Goal: Information Seeking & Learning: Compare options

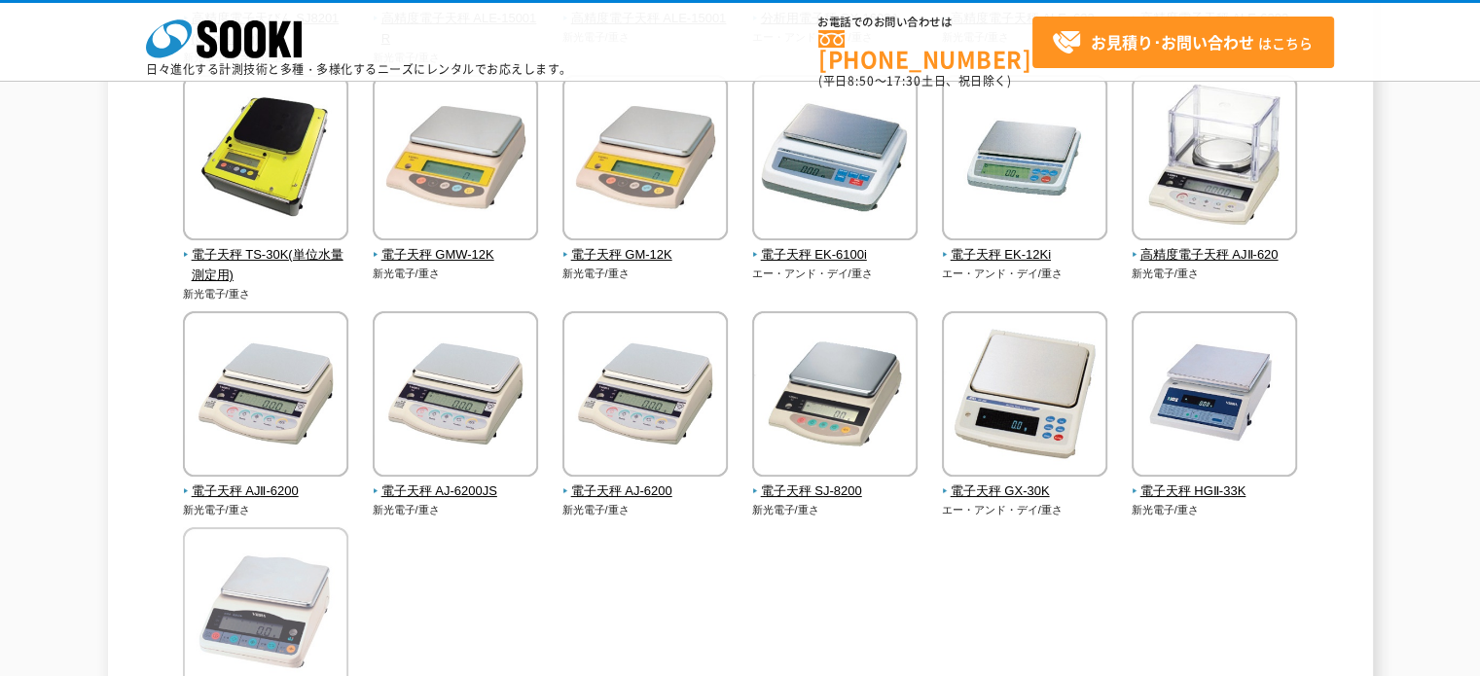
scroll to position [584, 0]
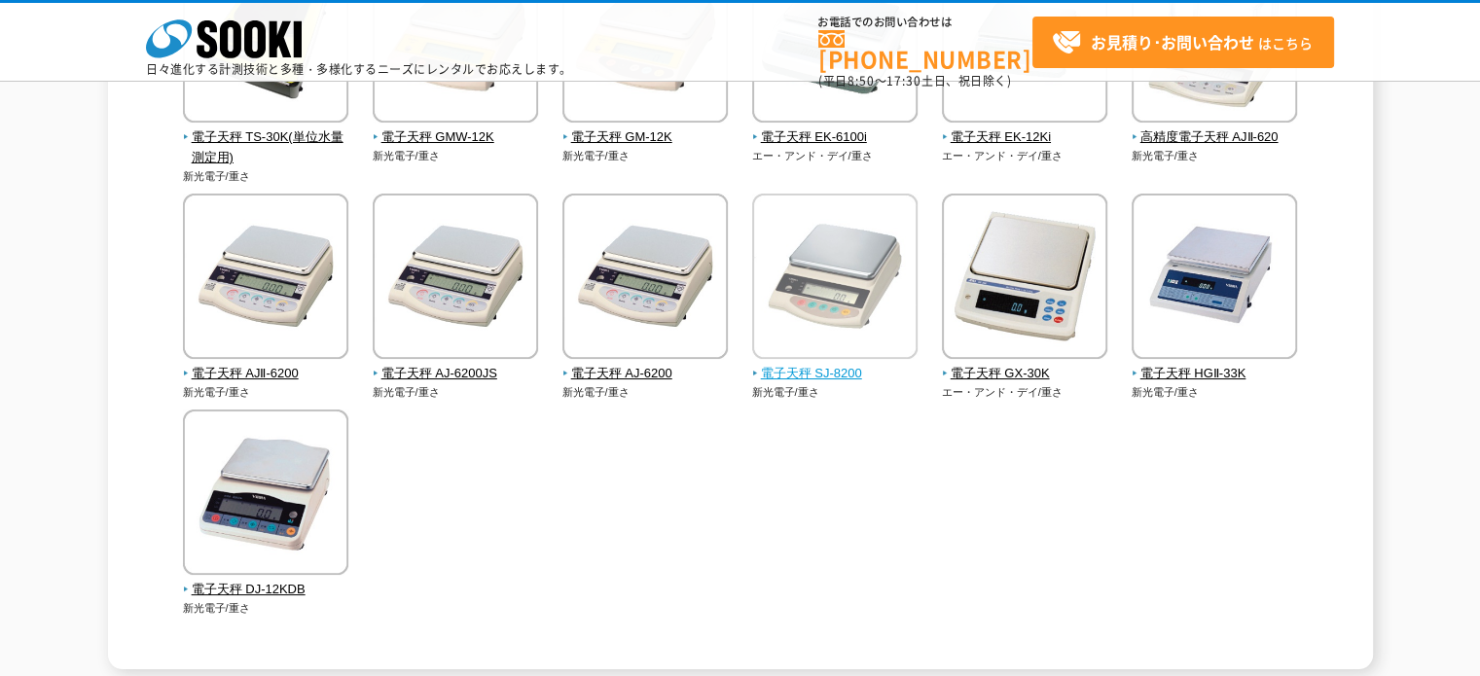
click at [798, 368] on span "電子天秤 SJ-8200" at bounding box center [835, 374] width 166 height 20
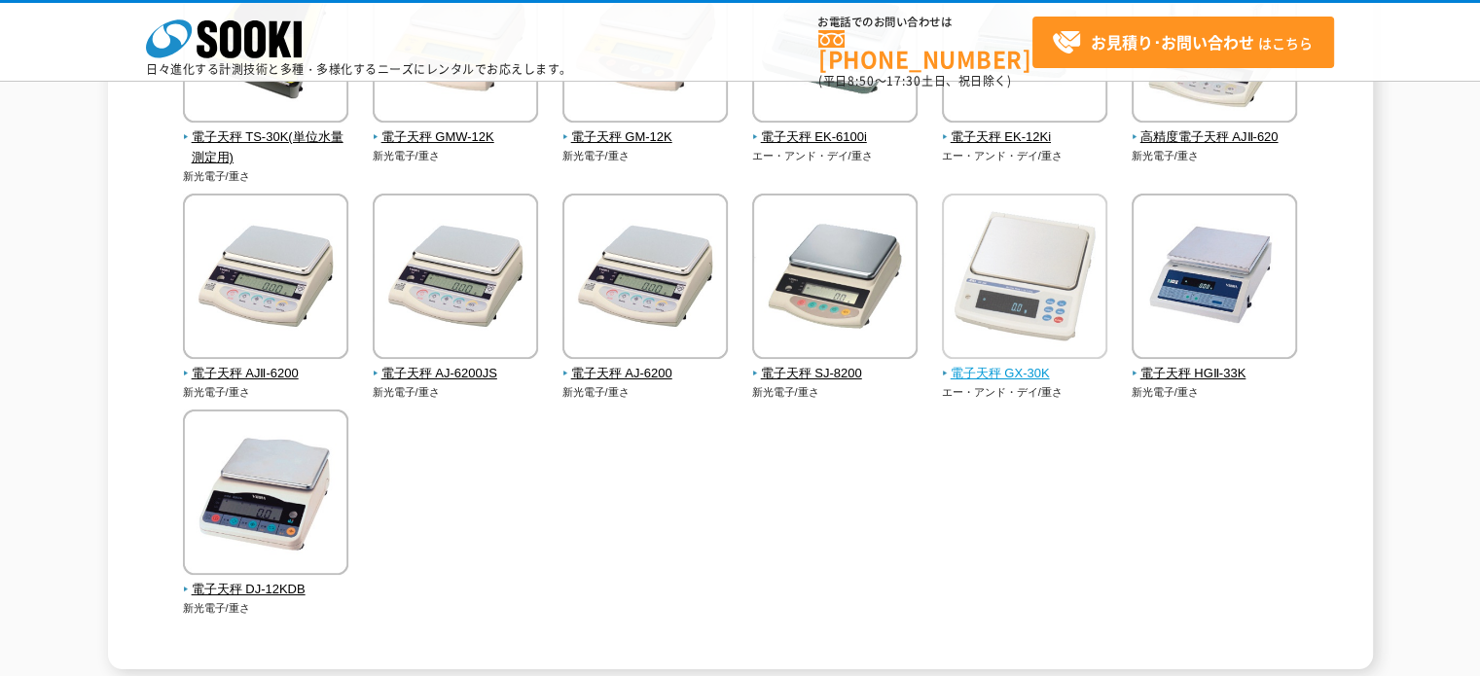
click at [1012, 252] on img at bounding box center [1024, 279] width 165 height 170
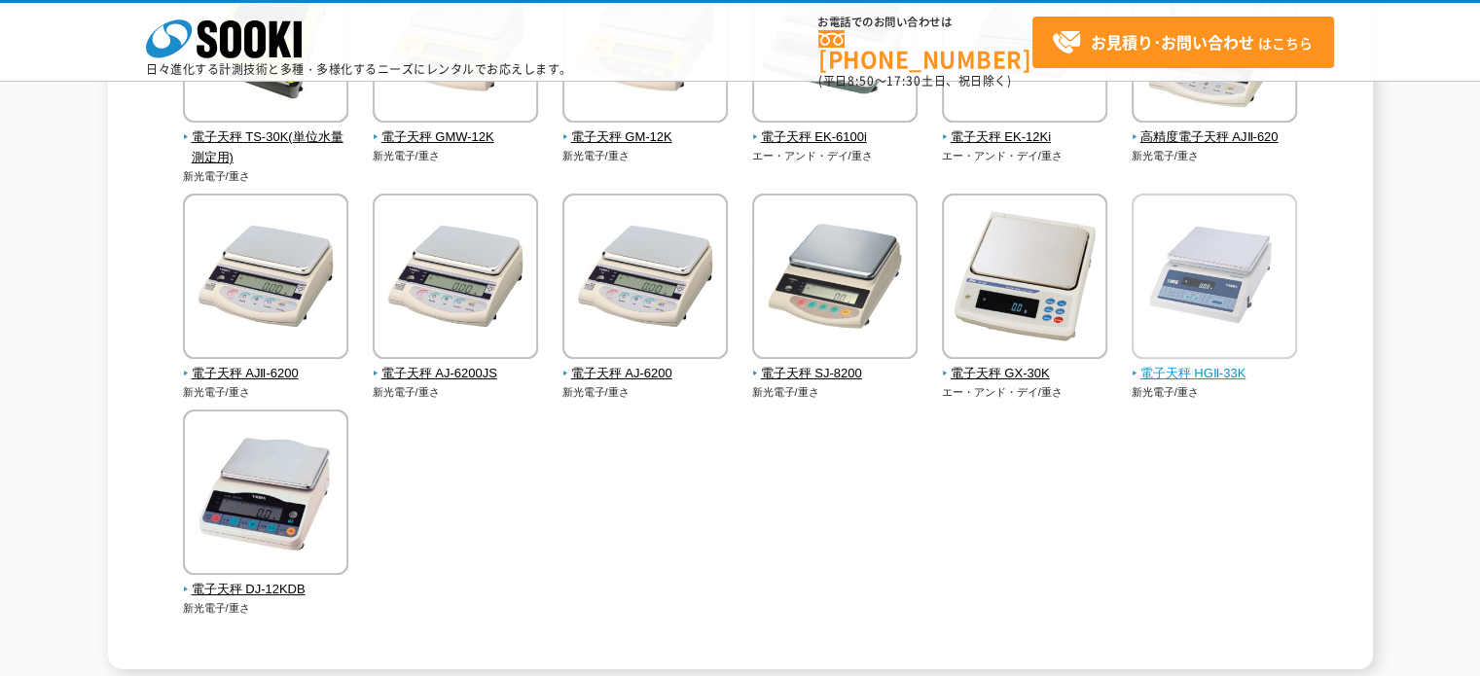
click at [1158, 280] on img at bounding box center [1214, 279] width 165 height 170
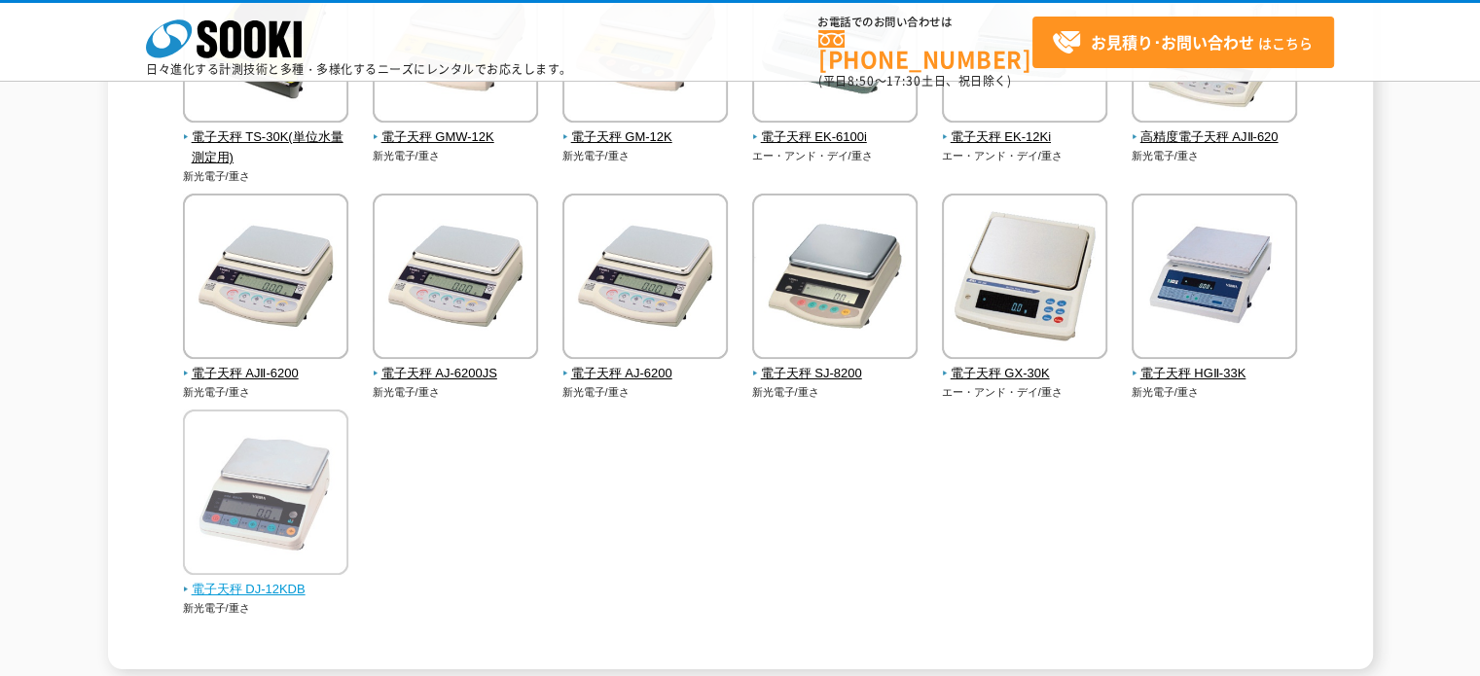
click at [202, 483] on img at bounding box center [265, 495] width 165 height 170
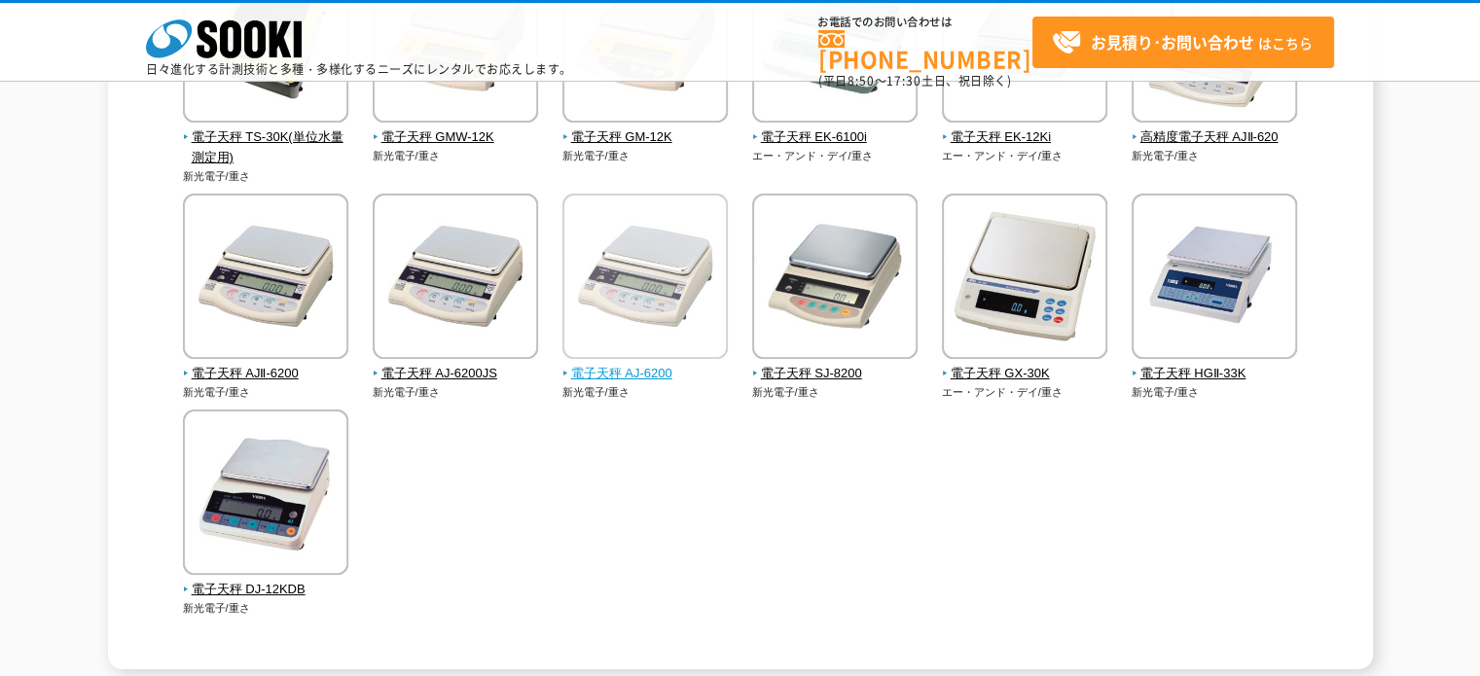
click at [630, 288] on img at bounding box center [644, 279] width 165 height 170
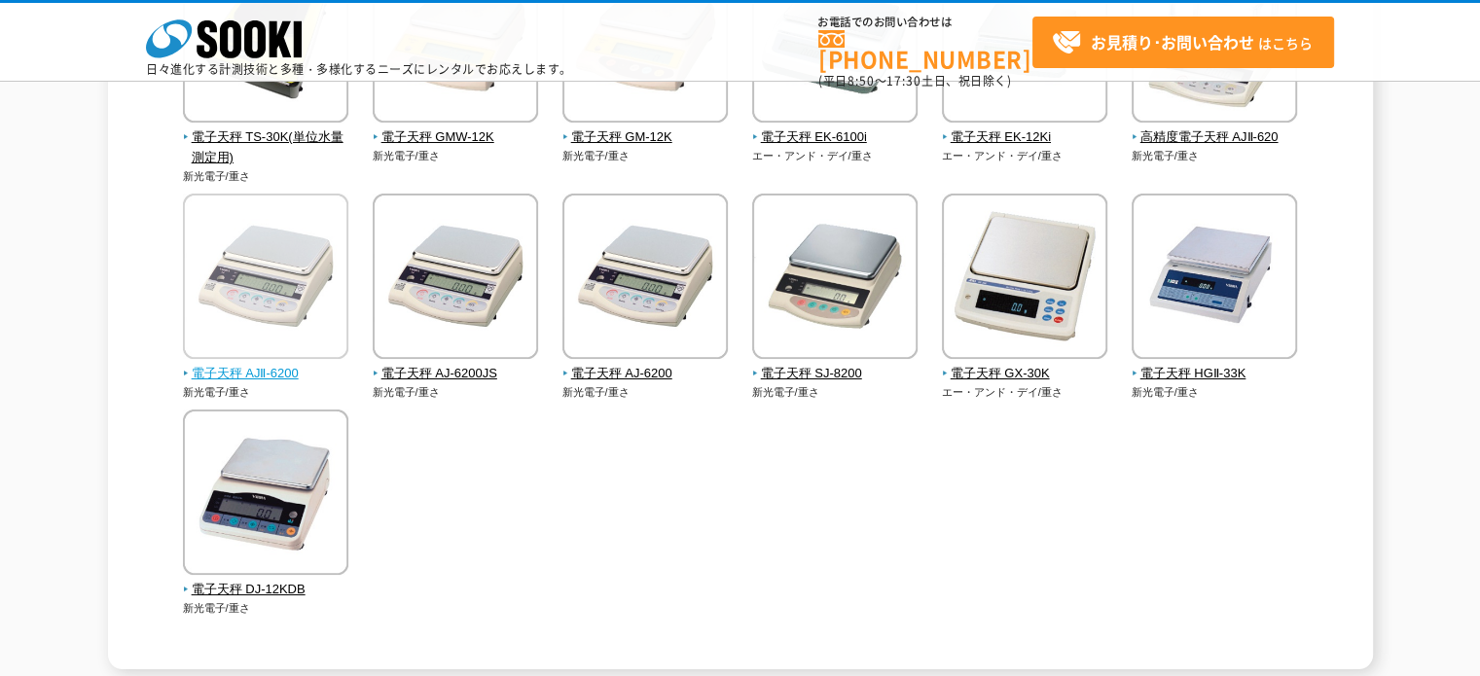
click at [267, 295] on img at bounding box center [265, 279] width 165 height 170
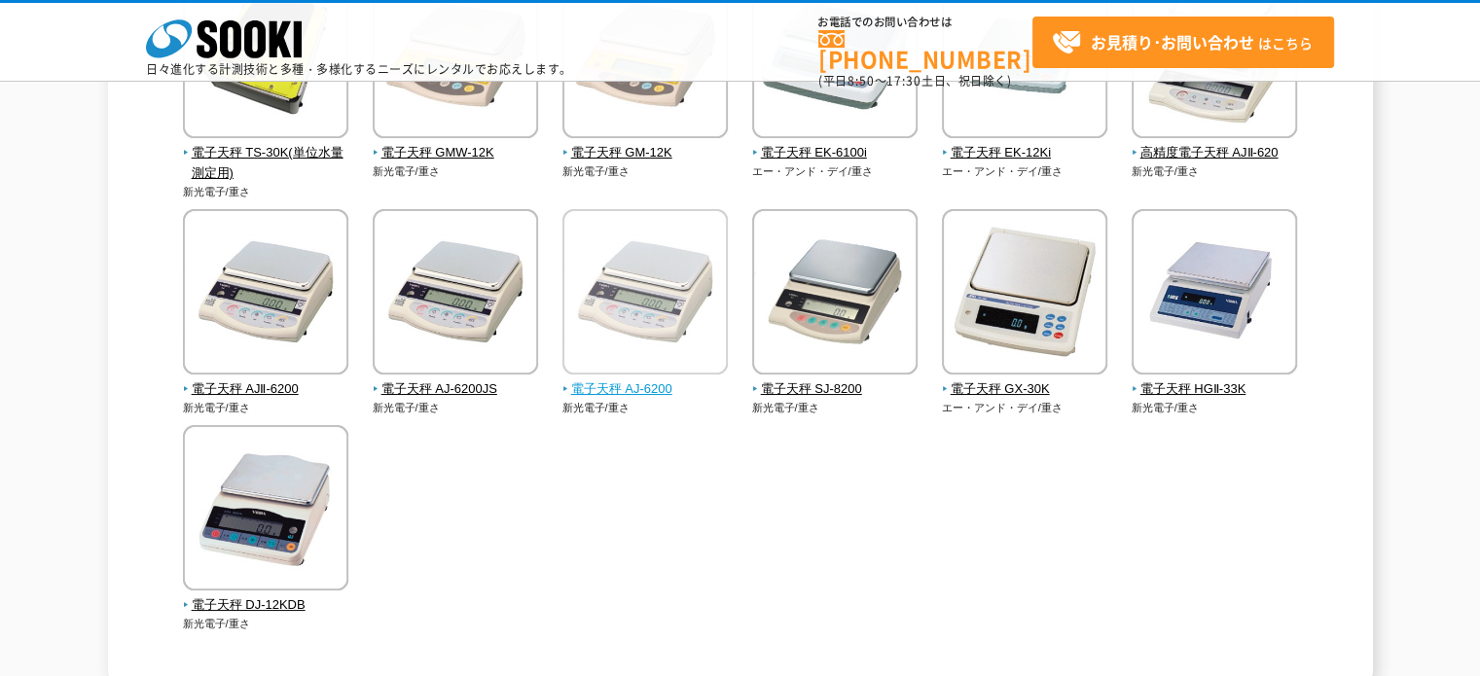
scroll to position [389, 0]
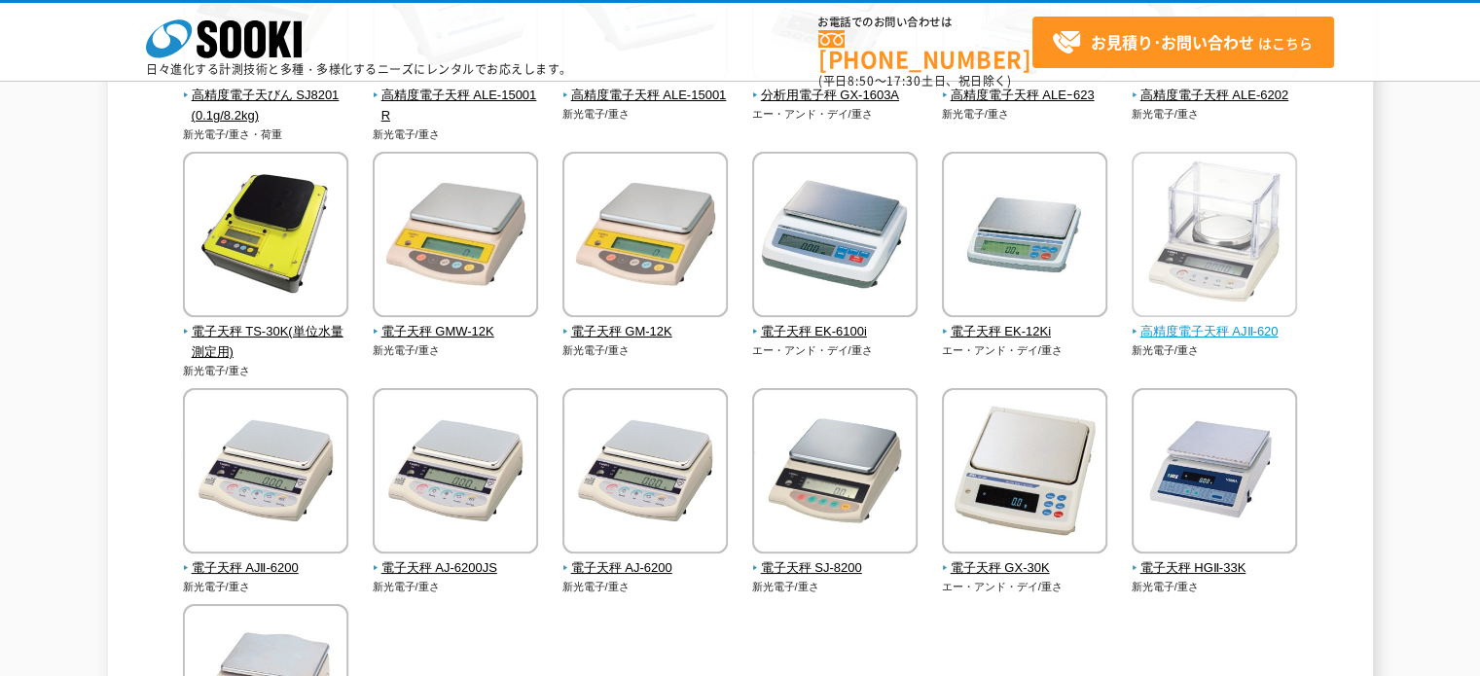
click at [1209, 338] on span "高精度電子天秤 AJⅡ-620" at bounding box center [1215, 332] width 166 height 20
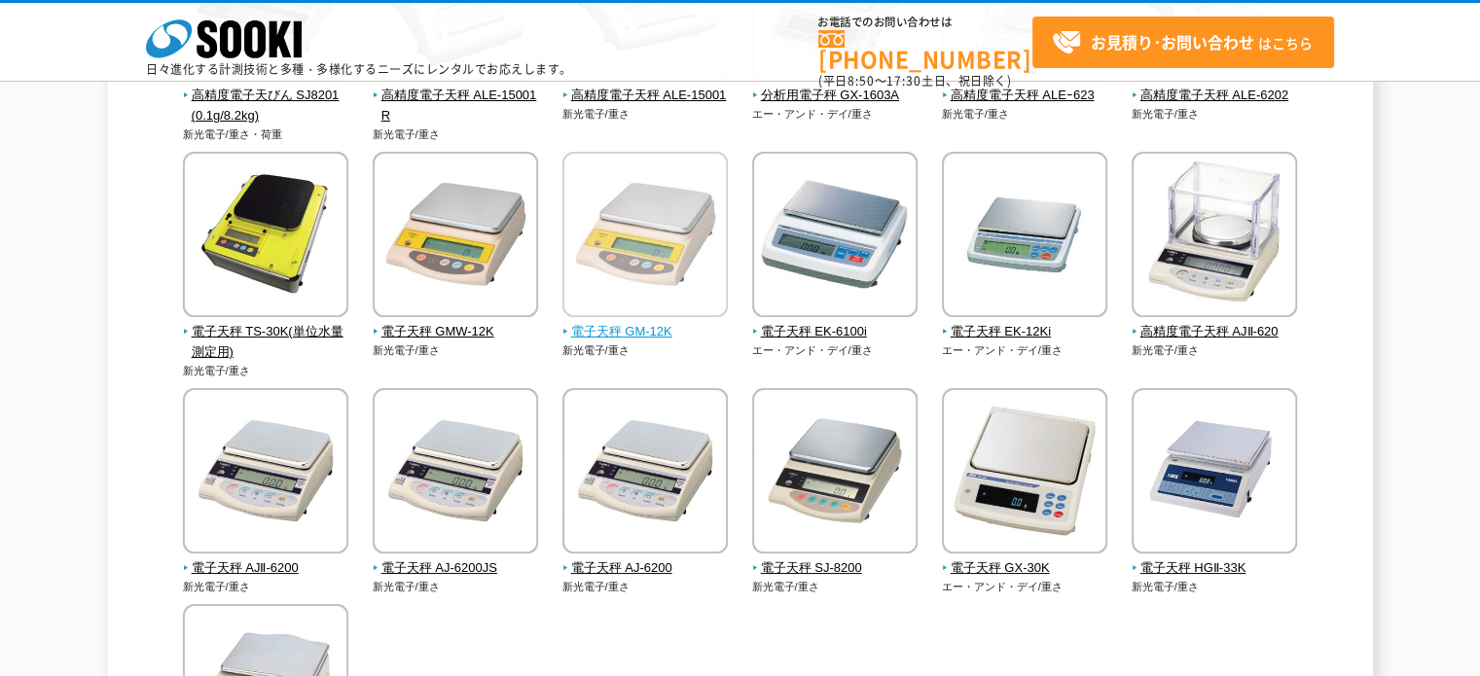
click at [638, 266] on img at bounding box center [644, 237] width 165 height 170
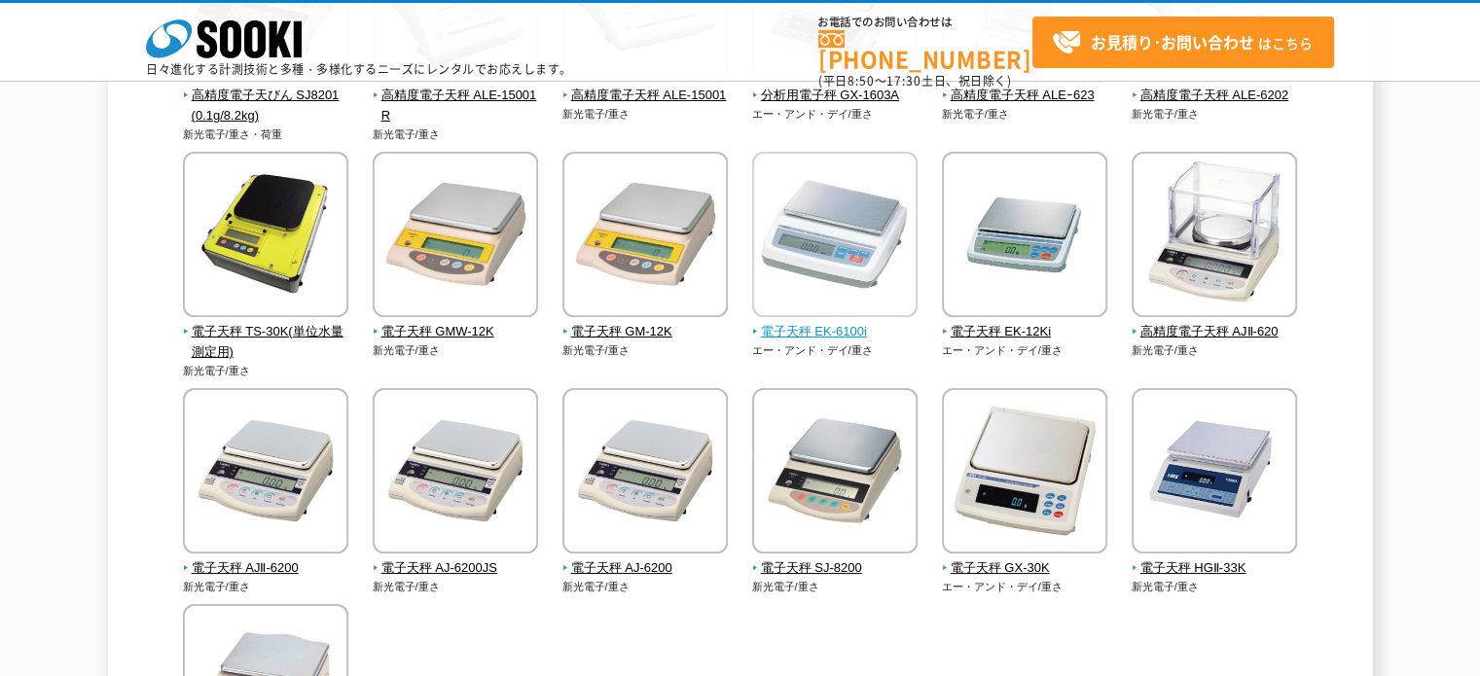
click at [808, 249] on img at bounding box center [834, 237] width 165 height 170
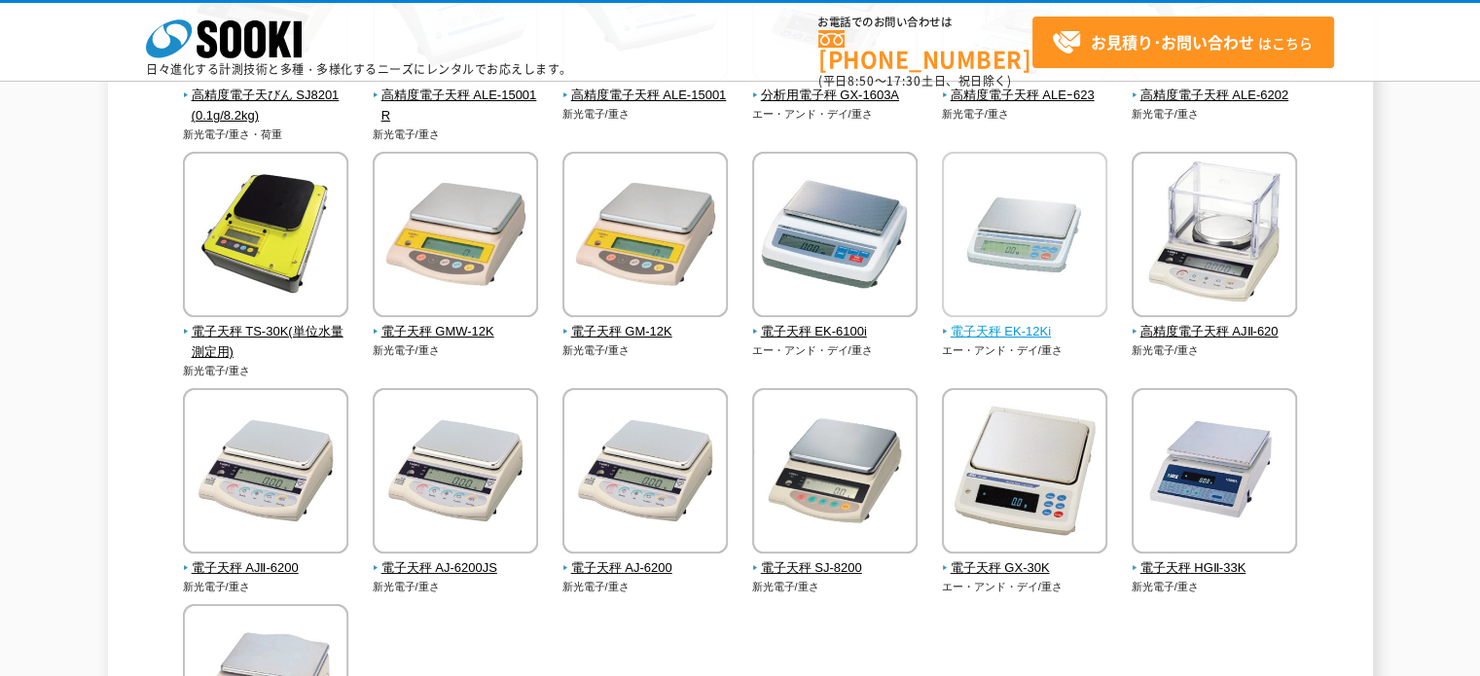
click at [1011, 229] on img at bounding box center [1024, 237] width 165 height 170
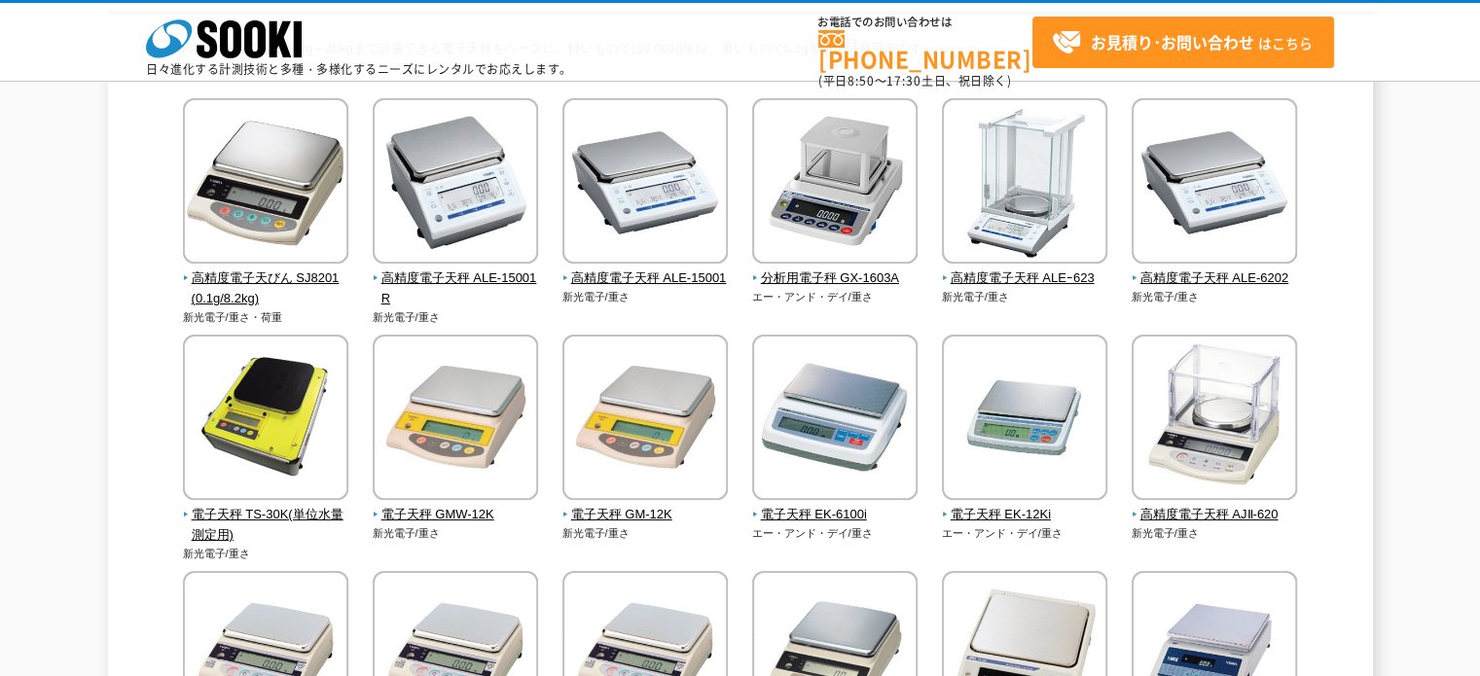
scroll to position [195, 0]
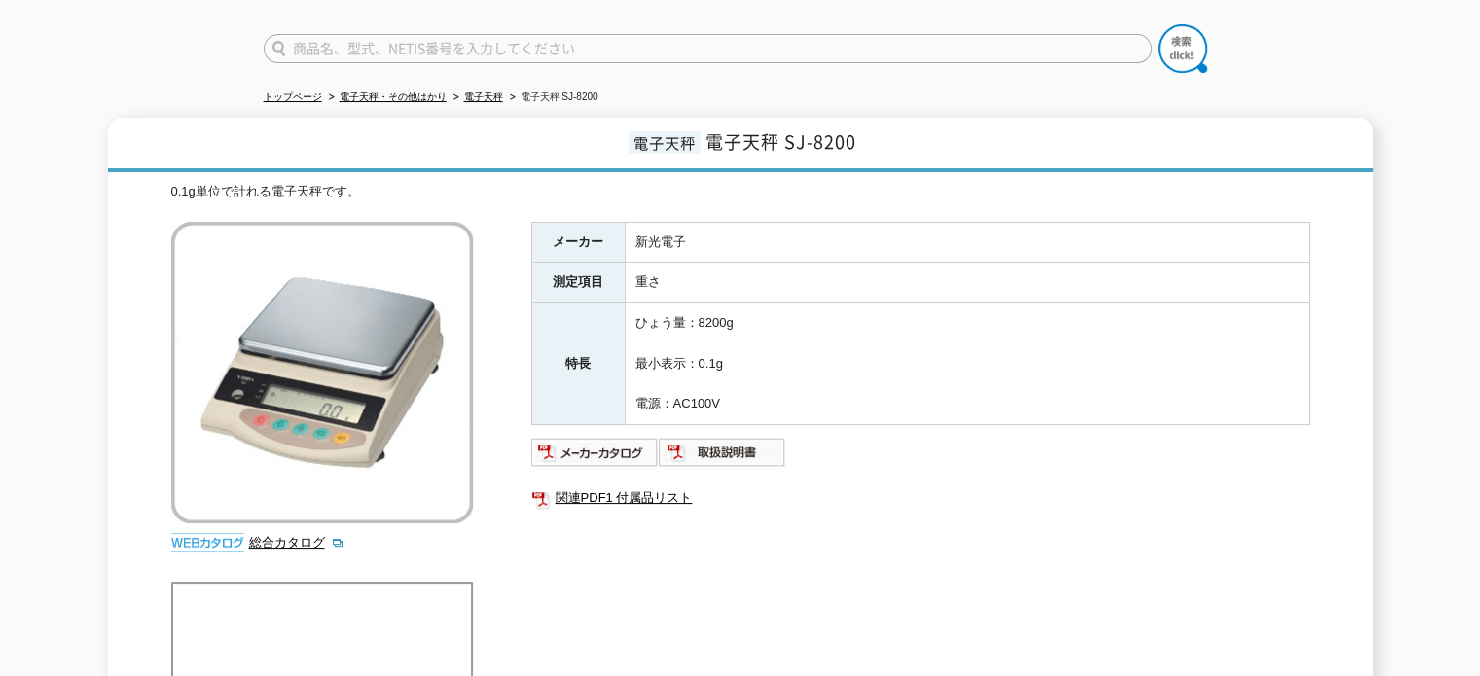
scroll to position [97, 0]
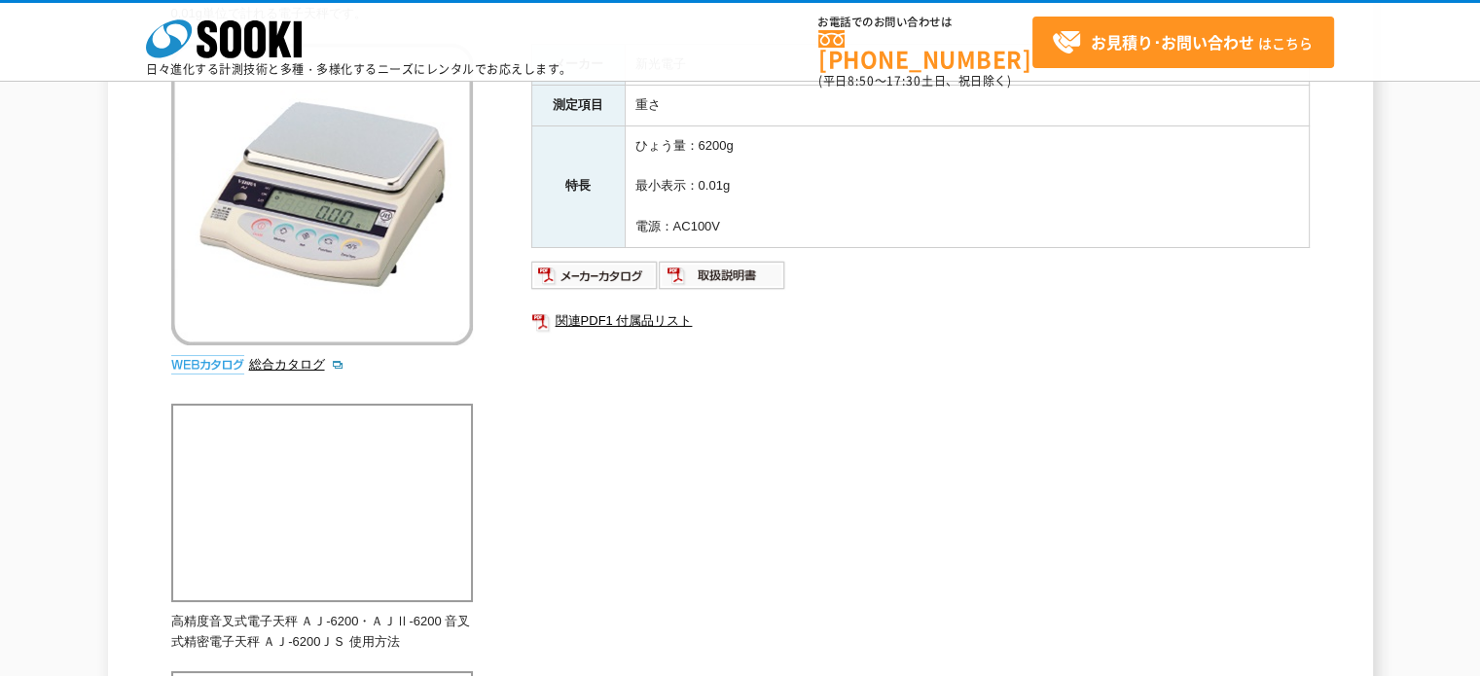
scroll to position [195, 0]
